Goal: Check status: Check status

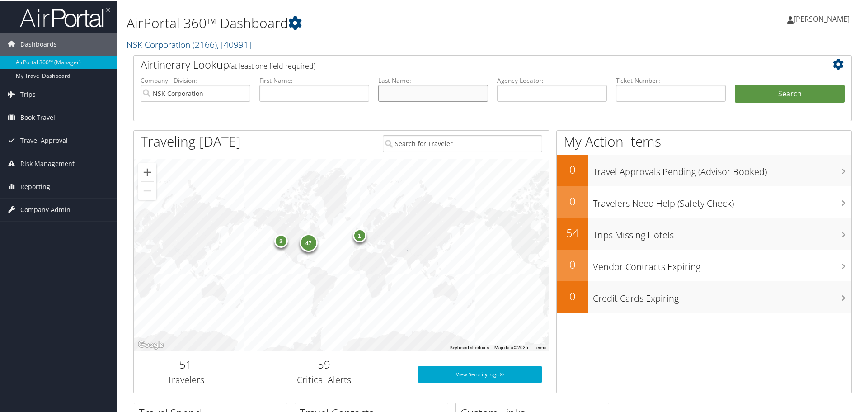
click at [389, 93] on input "text" at bounding box center [433, 92] width 110 height 17
type input "[PERSON_NAME]"
click at [772, 91] on button "Search" at bounding box center [790, 93] width 110 height 18
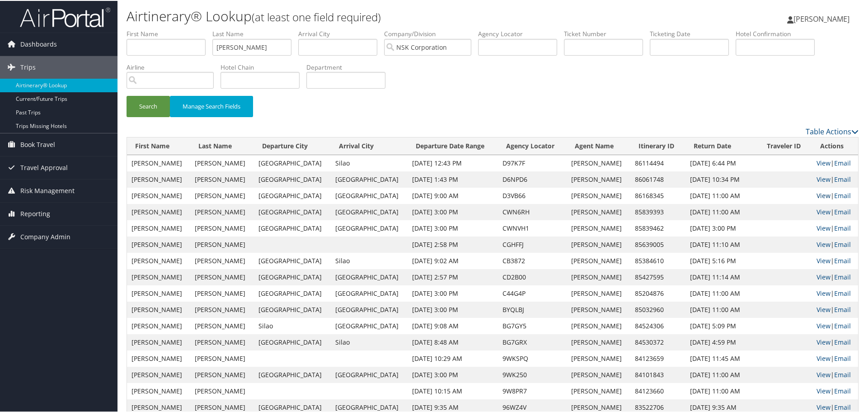
click at [816, 195] on link "View" at bounding box center [823, 194] width 14 height 9
drag, startPoint x: 253, startPoint y: 44, endPoint x: 197, endPoint y: 43, distance: 55.6
click at [197, 28] on ul "First Name Last Name miller Departure City Arrival City Company/Division NSK Co…" at bounding box center [493, 28] width 732 height 0
click at [155, 110] on button "Search" at bounding box center [148, 105] width 43 height 21
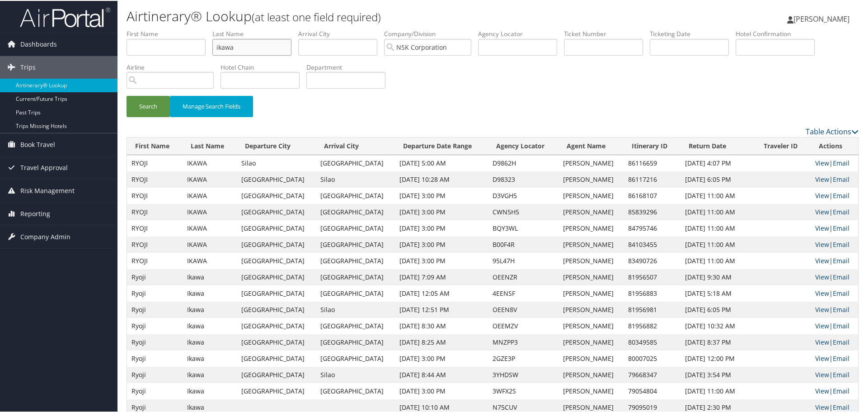
drag, startPoint x: 210, startPoint y: 38, endPoint x: 193, endPoint y: 35, distance: 17.0
click at [193, 28] on ul "First Name Last Name ikawa Departure City Arrival City Company/Division NSK Cor…" at bounding box center [493, 28] width 732 height 0
type input "dempsey"
click at [156, 103] on button "Search" at bounding box center [148, 105] width 43 height 21
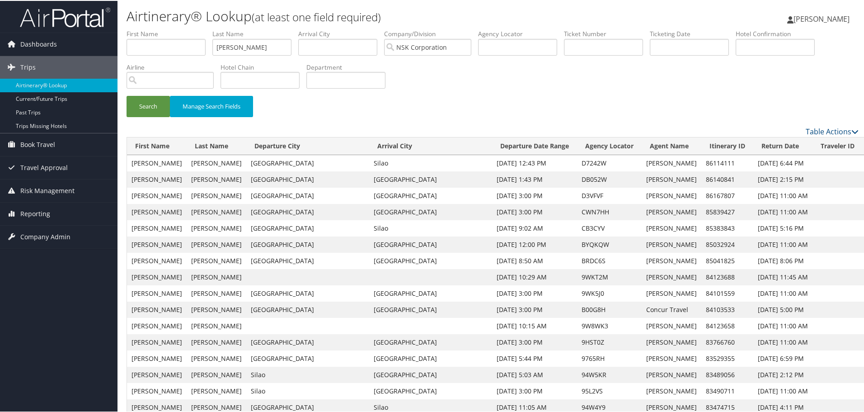
click at [867, 194] on link "View" at bounding box center [874, 194] width 14 height 9
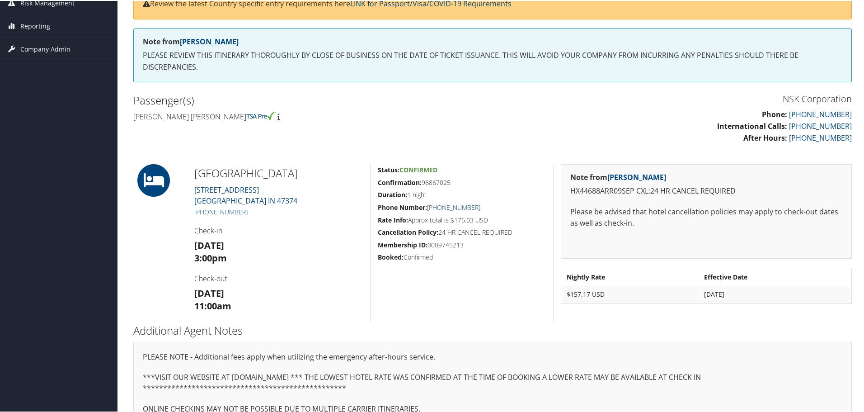
scroll to position [136, 0]
